Goal: Task Accomplishment & Management: Manage account settings

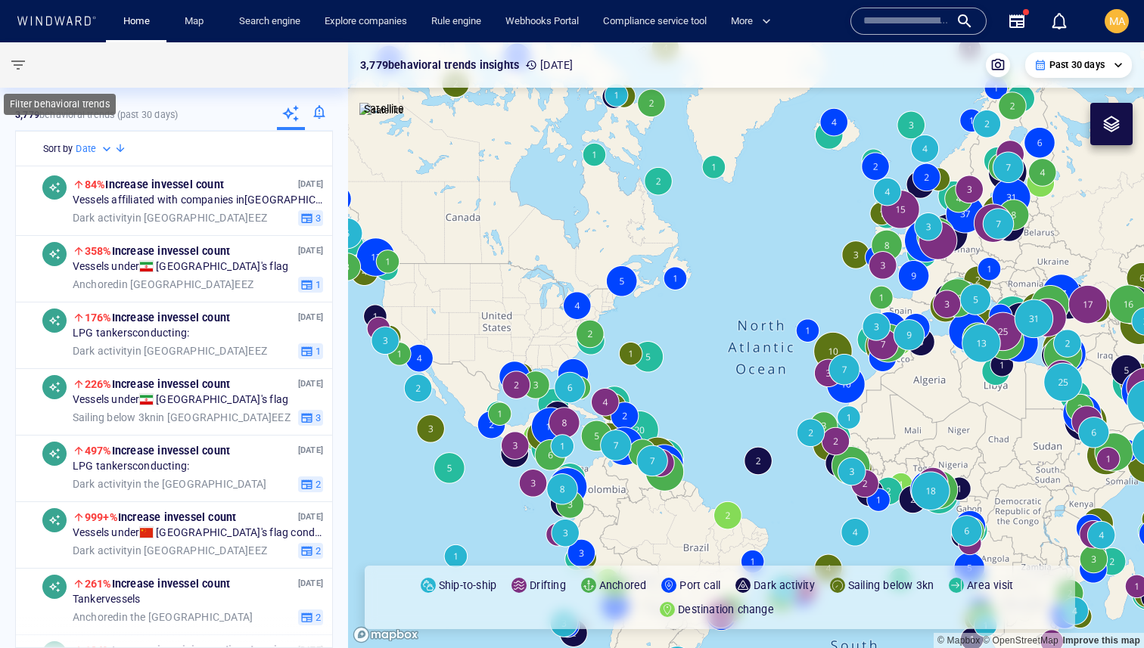
click at [13, 59] on span "button" at bounding box center [18, 65] width 18 height 18
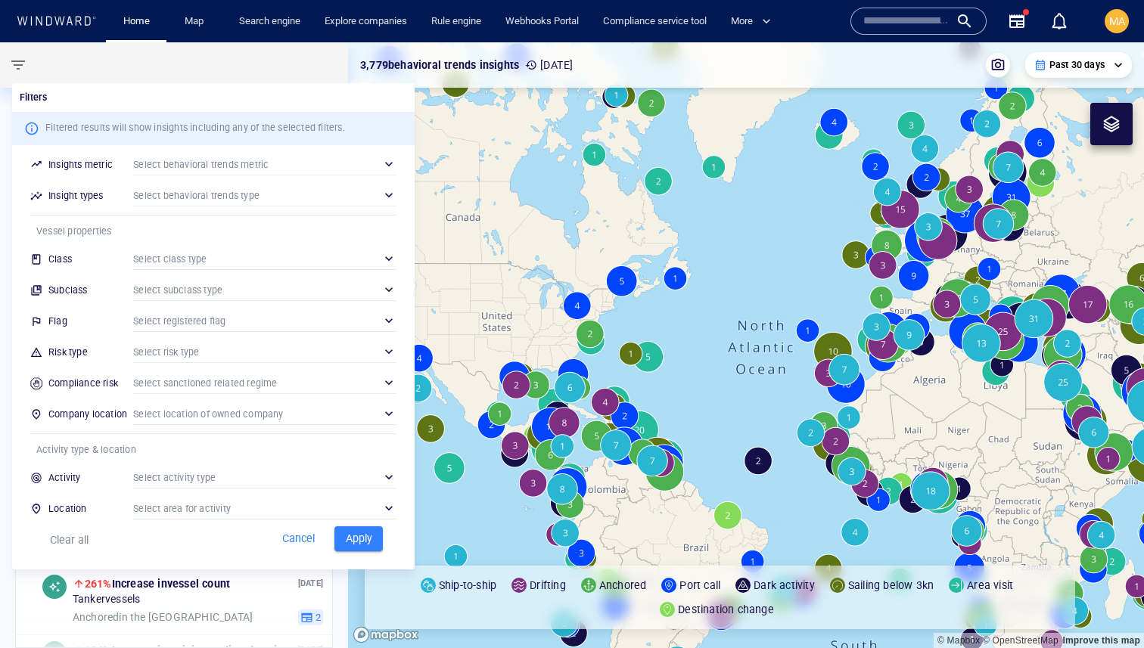
click at [1117, 14] on div at bounding box center [572, 324] width 1144 height 648
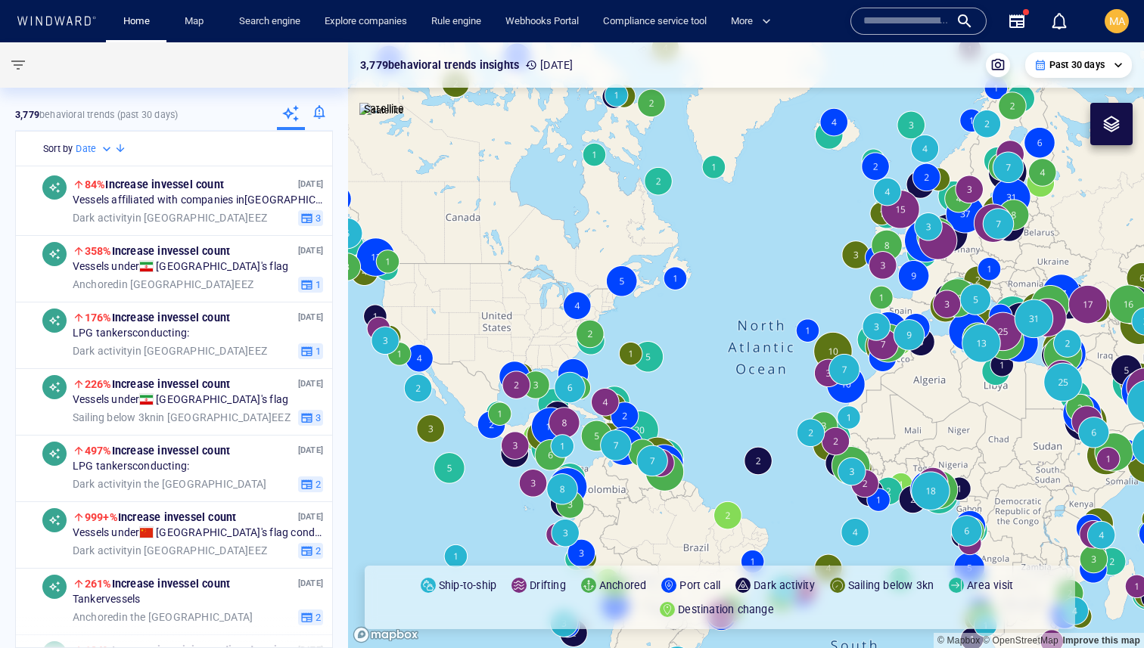
click at [1105, 23] on div "MA" at bounding box center [1117, 21] width 24 height 24
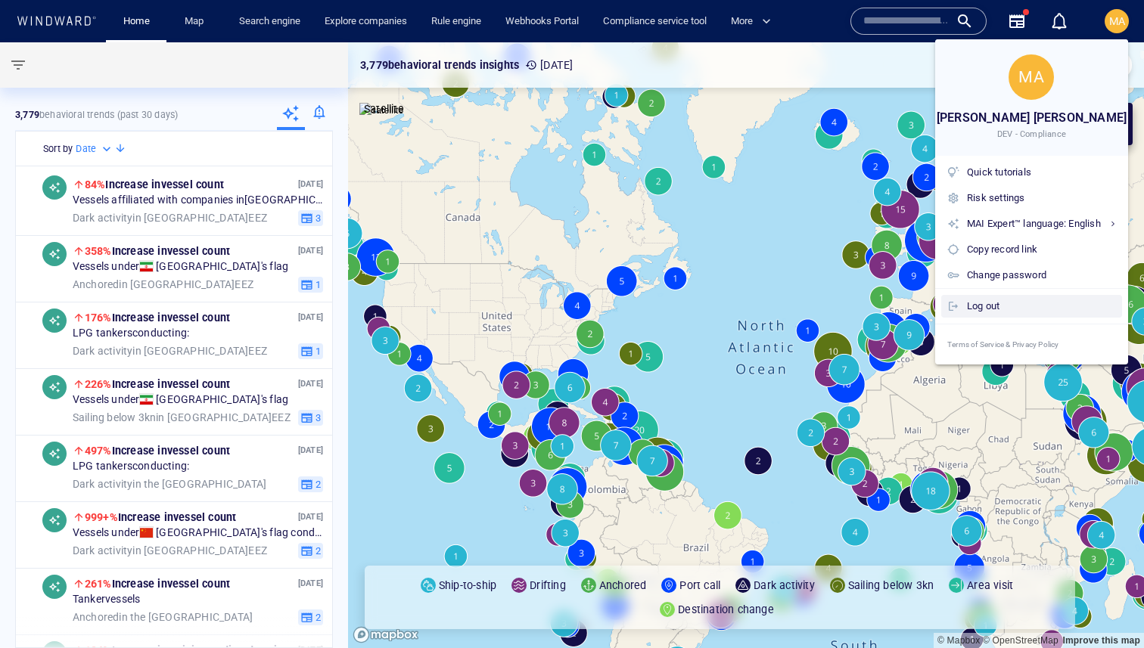
click at [978, 306] on div "Log out" at bounding box center [1041, 306] width 149 height 17
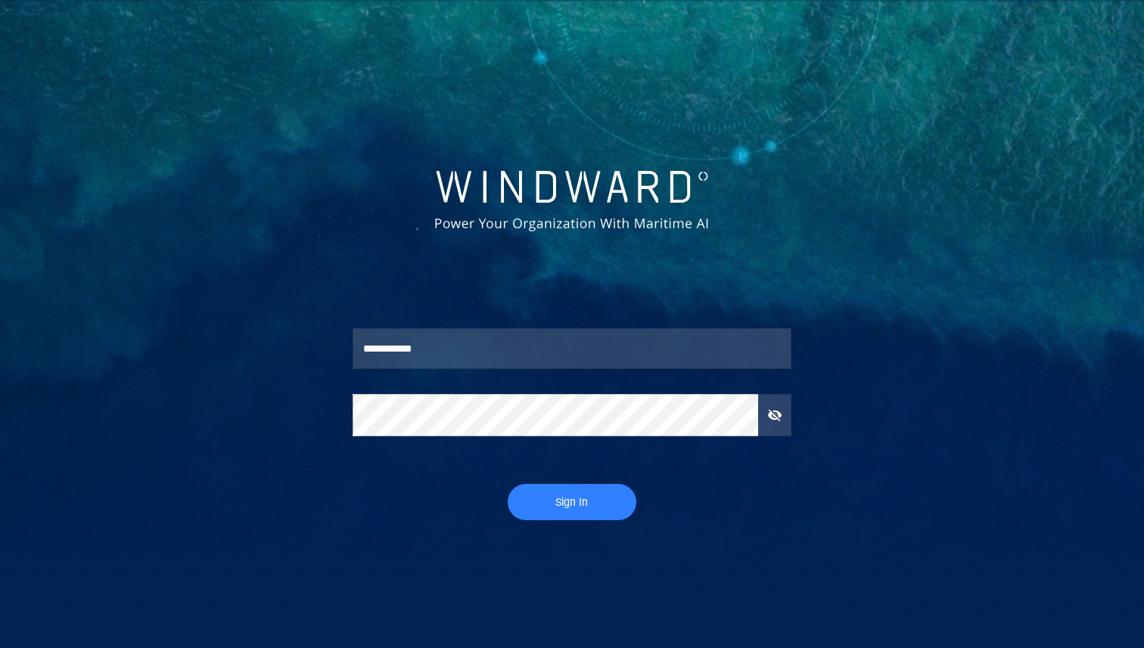
click at [561, 487] on button "Sign In" at bounding box center [572, 502] width 129 height 36
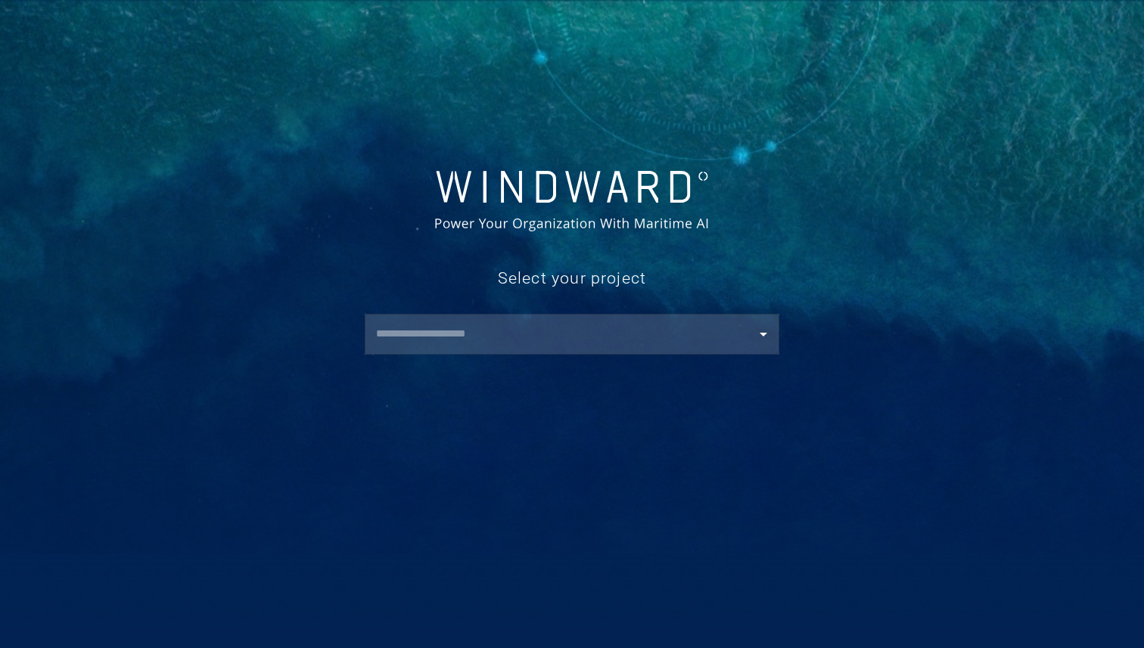
click at [539, 350] on div "​" at bounding box center [572, 334] width 415 height 41
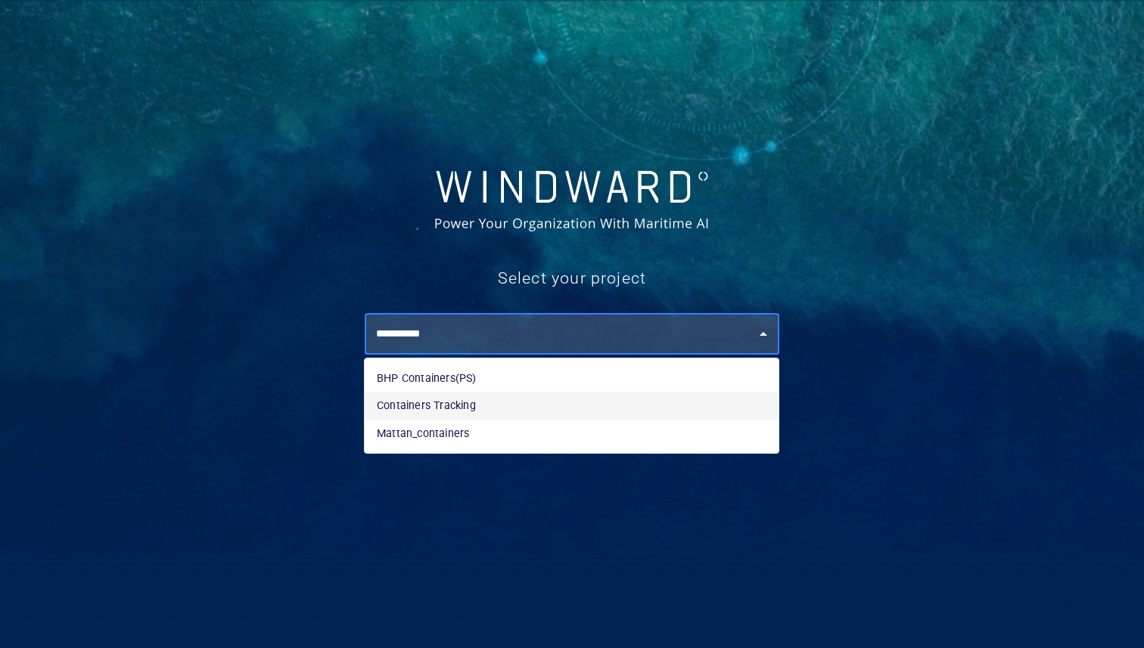
click at [499, 403] on li "Containers Tracking" at bounding box center [572, 405] width 414 height 27
type input "**********"
